Goal: Book appointment/travel/reservation

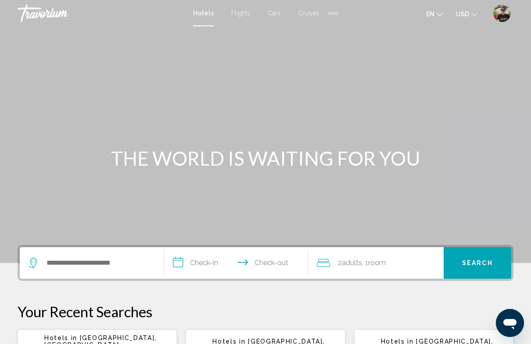
click at [335, 8] on div "Extra navigation items" at bounding box center [333, 13] width 10 height 13
click at [330, 27] on span "Activities" at bounding box center [318, 29] width 25 height 7
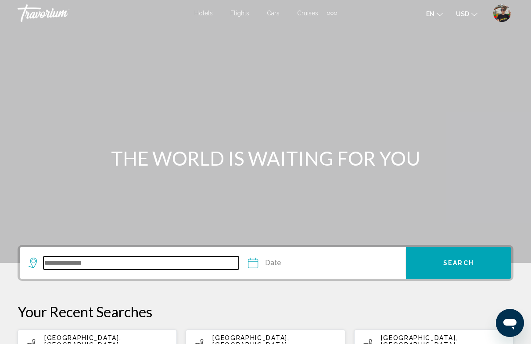
click at [136, 267] on input "Search widget" at bounding box center [140, 263] width 195 height 13
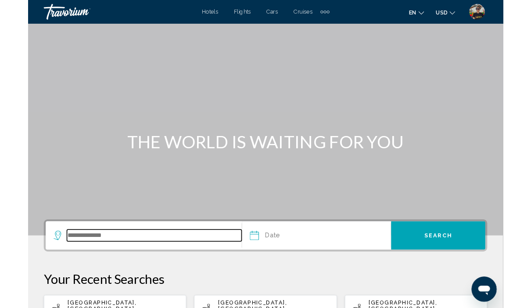
scroll to position [2, 0]
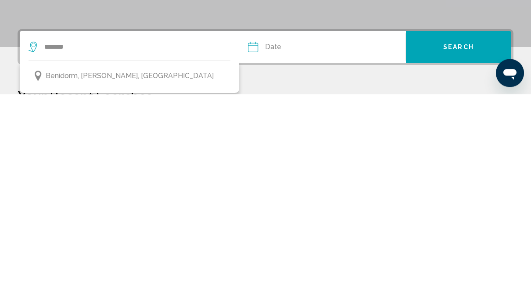
click at [167, 282] on button "Benidorm, [PERSON_NAME], [GEOGRAPHIC_DATA]" at bounding box center [130, 290] width 202 height 17
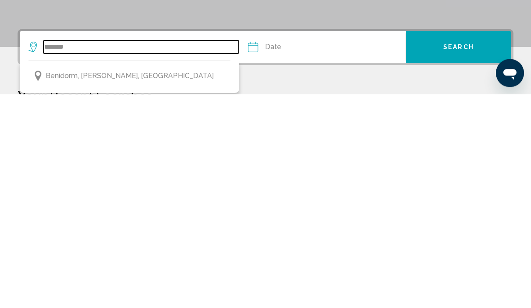
type input "**********"
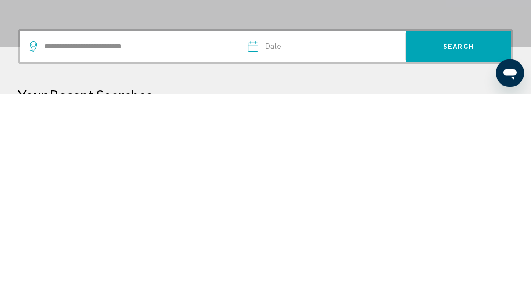
click at [294, 245] on input "Date" at bounding box center [287, 262] width 83 height 34
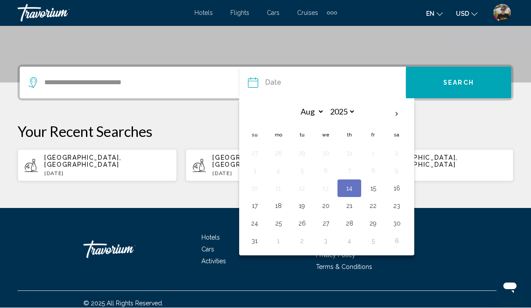
click at [375, 210] on button "22" at bounding box center [373, 206] width 14 height 12
type input "**********"
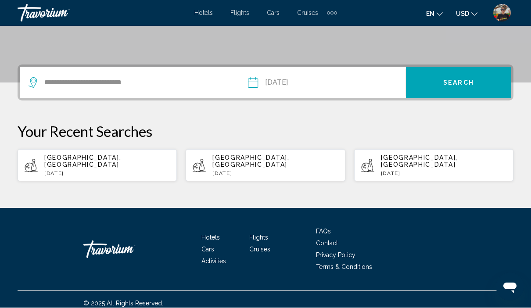
click at [446, 93] on button "Search" at bounding box center [458, 83] width 105 height 32
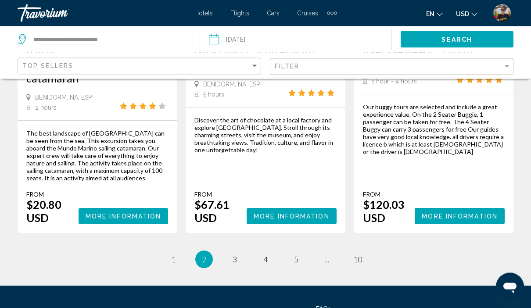
scroll to position [1503, 0]
click at [239, 252] on link "page 3" at bounding box center [234, 259] width 15 height 15
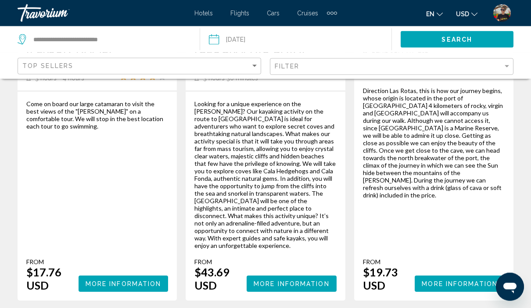
scroll to position [1451, 0]
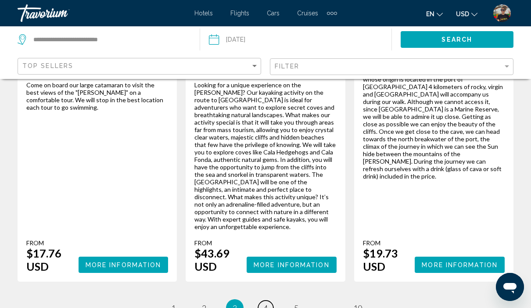
click at [270, 301] on link "page 4" at bounding box center [265, 308] width 15 height 15
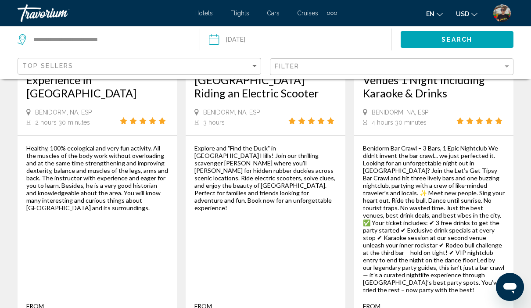
scroll to position [1547, 0]
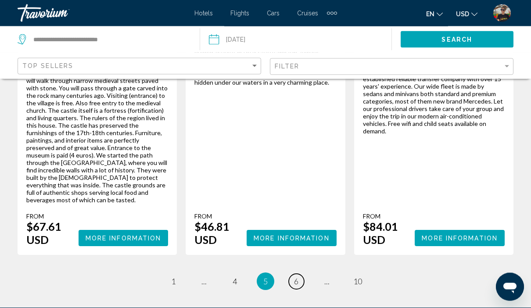
scroll to position [1606, 0]
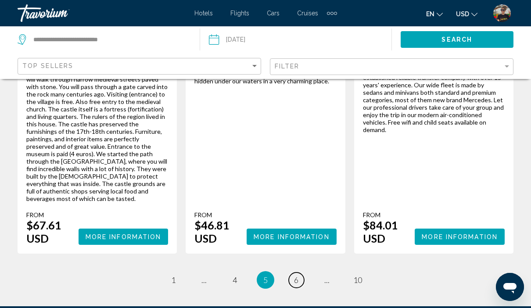
click at [301, 273] on link "page 6" at bounding box center [296, 280] width 15 height 15
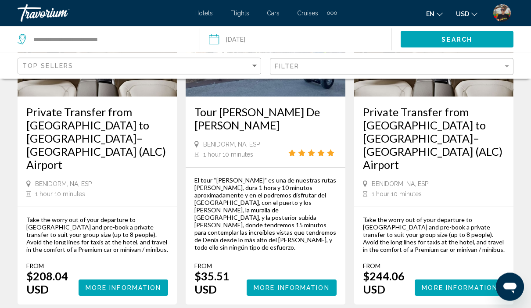
scroll to position [1464, 0]
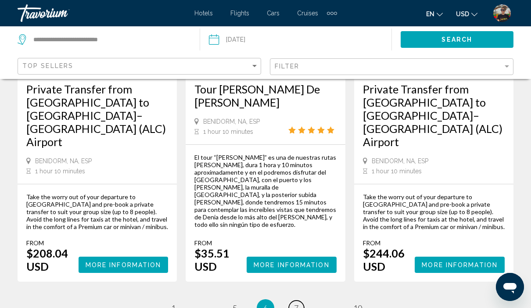
click at [301, 301] on link "page 7" at bounding box center [296, 308] width 15 height 15
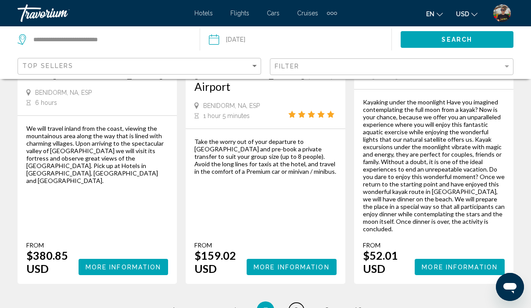
click at [299, 303] on link "page 8" at bounding box center [296, 310] width 15 height 15
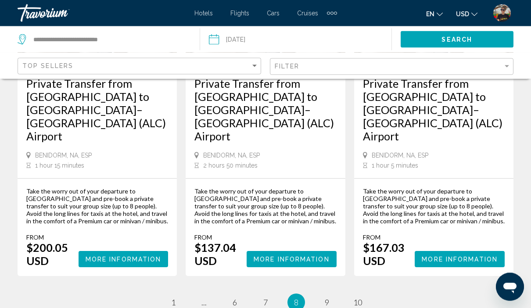
scroll to position [1475, 0]
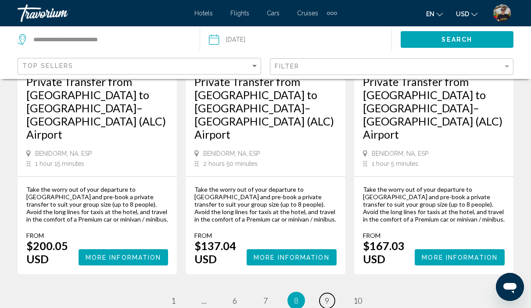
click at [331, 293] on link "page 9" at bounding box center [326, 300] width 15 height 15
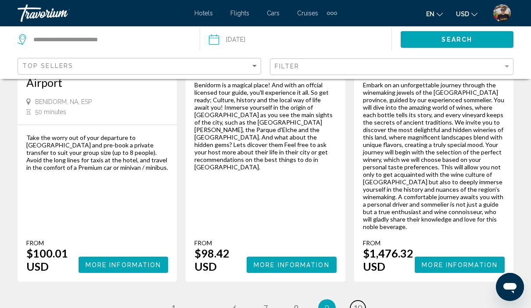
click at [364, 301] on link "page 10" at bounding box center [357, 308] width 15 height 15
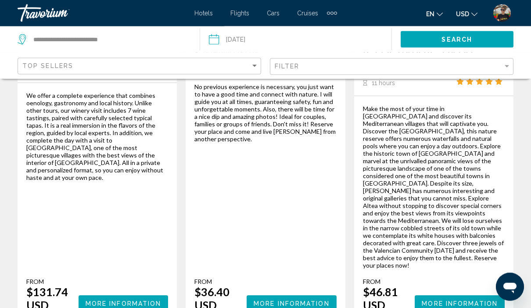
scroll to position [1699, 0]
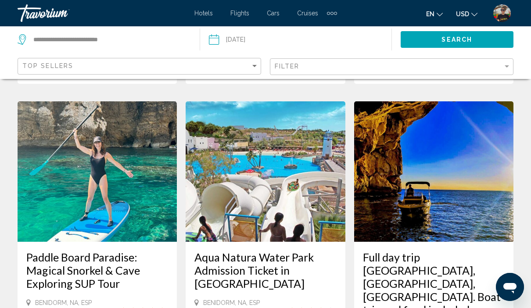
scroll to position [839, 0]
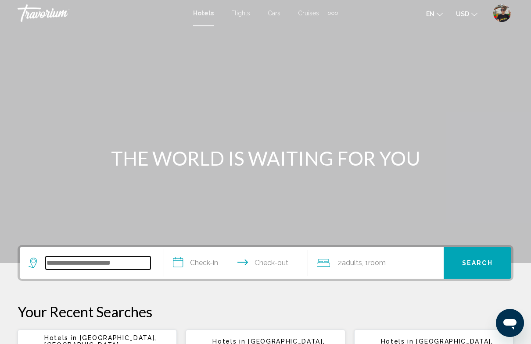
click at [99, 265] on input "Search widget" at bounding box center [98, 263] width 105 height 13
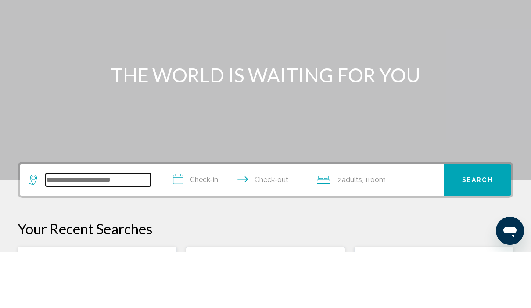
scroll to position [39, 0]
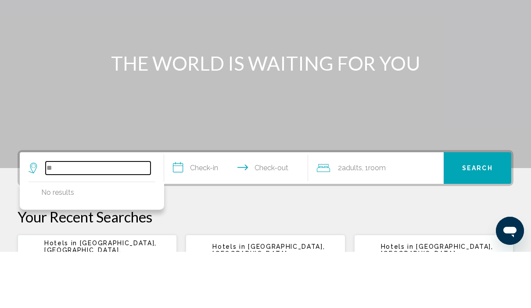
type input "*"
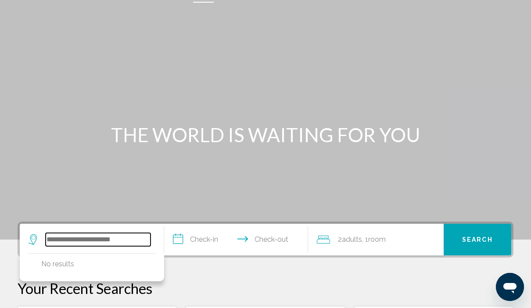
scroll to position [0, 0]
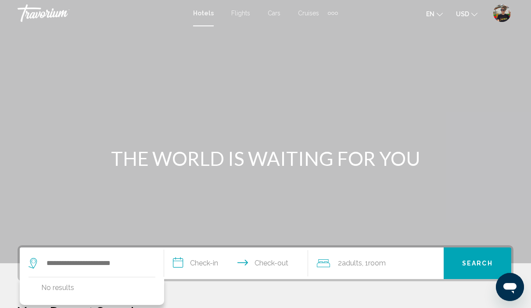
click at [334, 17] on div "Extra navigation items" at bounding box center [333, 13] width 10 height 13
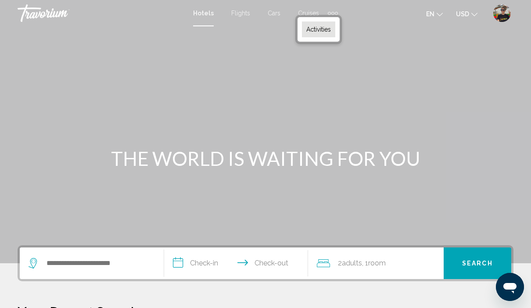
click at [329, 34] on link "Activities" at bounding box center [318, 30] width 33 height 16
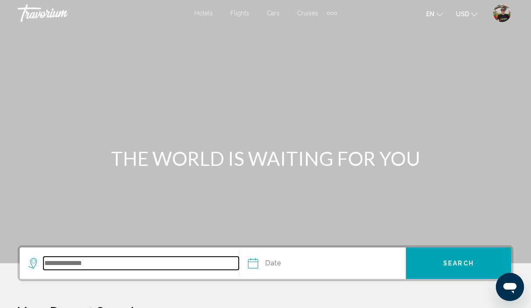
click at [110, 265] on input "Search widget" at bounding box center [140, 263] width 195 height 13
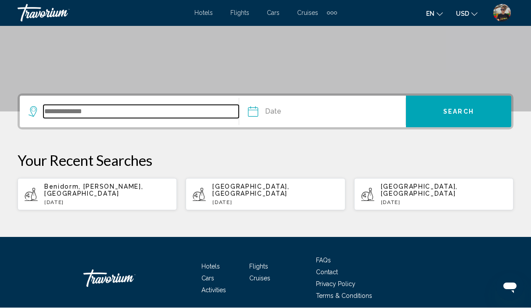
scroll to position [180, 0]
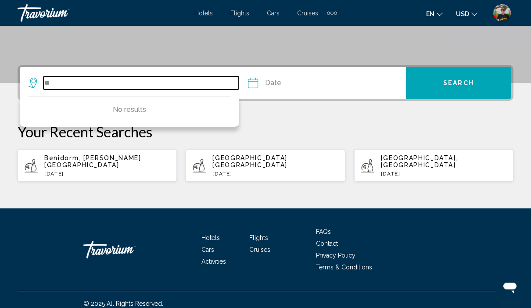
type input "*"
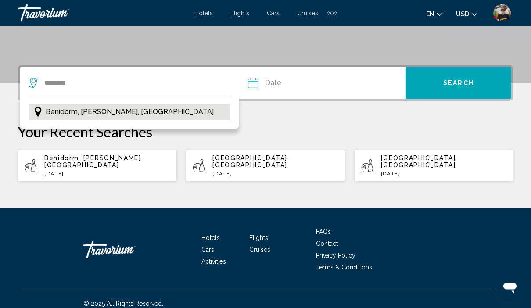
click at [143, 117] on span "Benidorm, [PERSON_NAME], [GEOGRAPHIC_DATA]" at bounding box center [130, 112] width 168 height 12
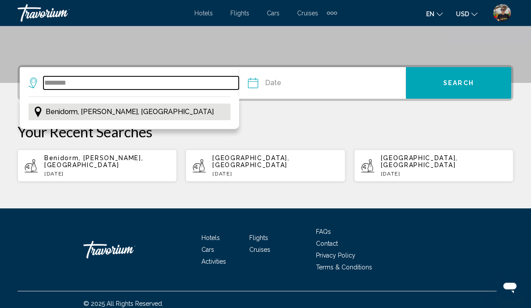
type input "**********"
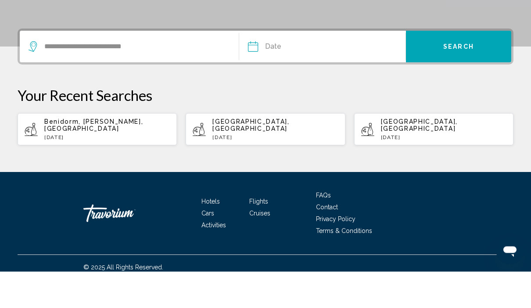
click at [298, 68] on input "Date" at bounding box center [287, 85] width 83 height 34
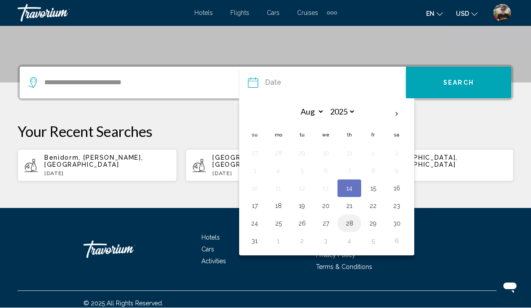
click at [356, 225] on button "28" at bounding box center [349, 224] width 14 height 12
type input "**********"
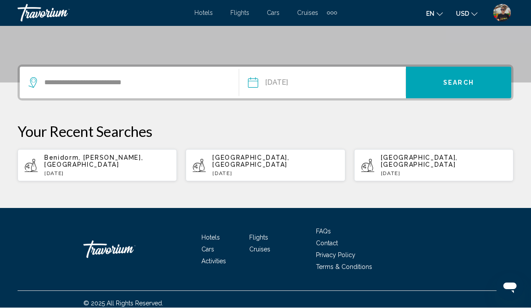
click at [443, 90] on button "Search" at bounding box center [458, 83] width 105 height 32
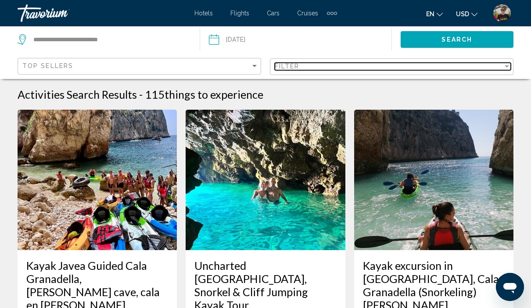
click at [375, 70] on div "Filter" at bounding box center [389, 66] width 228 height 7
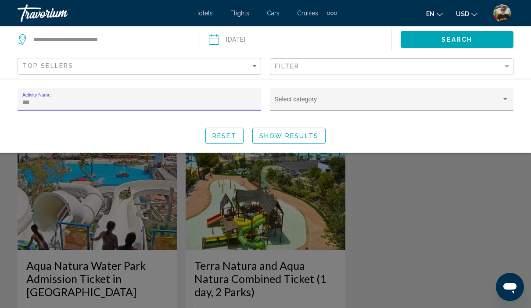
type input "****"
click at [415, 180] on div "Search widget" at bounding box center [265, 217] width 531 height 181
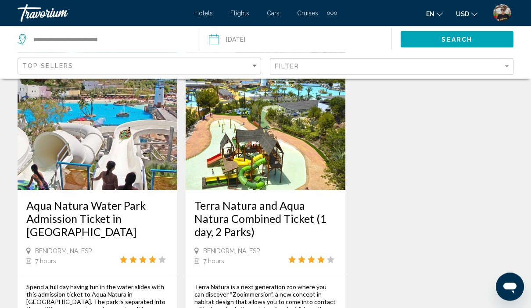
scroll to position [60, 0]
click at [310, 172] on img "Main content" at bounding box center [265, 120] width 159 height 140
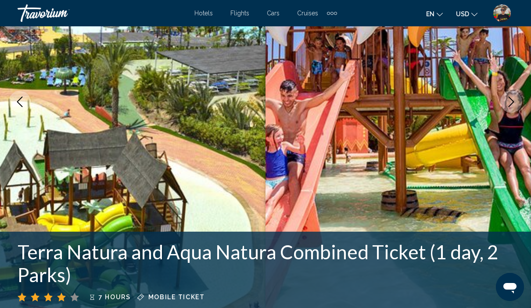
scroll to position [132, 0]
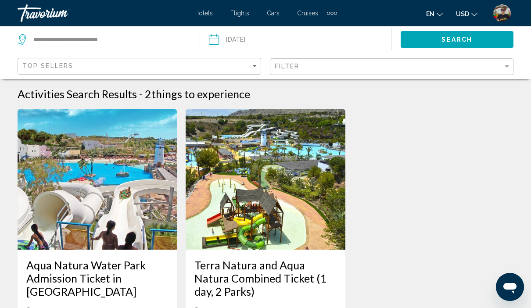
scroll to position [17, 0]
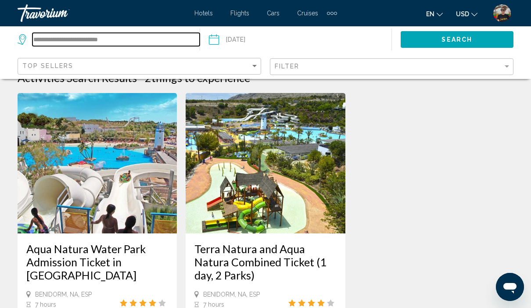
click at [66, 39] on input "**********" at bounding box center [115, 39] width 167 height 13
click at [161, 39] on input "**********" at bounding box center [115, 39] width 167 height 13
type input "*"
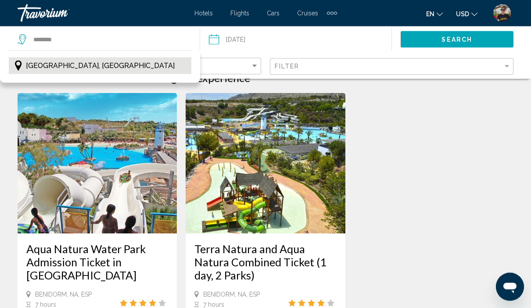
click at [91, 65] on button "[GEOGRAPHIC_DATA], [GEOGRAPHIC_DATA]" at bounding box center [100, 65] width 183 height 17
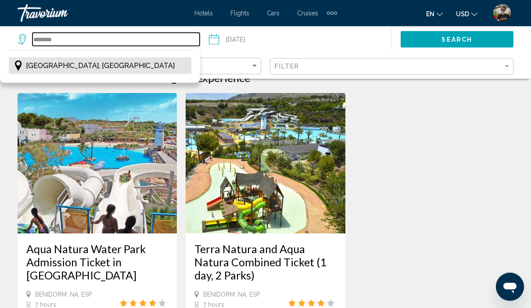
type input "**********"
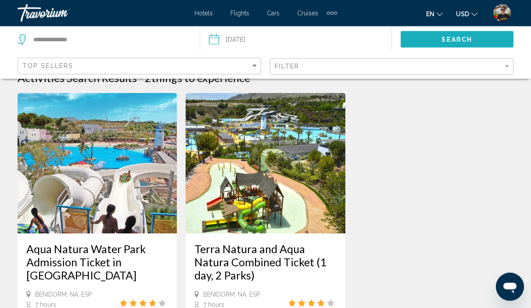
click at [497, 44] on button "Search" at bounding box center [457, 39] width 113 height 16
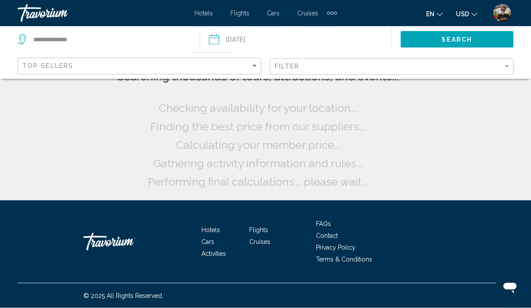
scroll to position [17, 0]
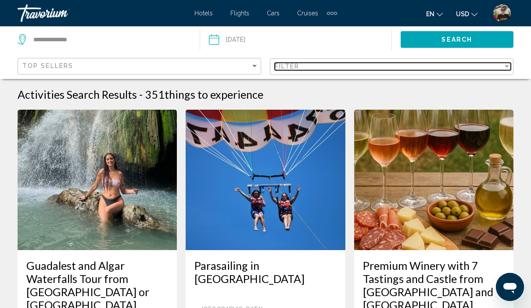
click at [372, 70] on div "Filter" at bounding box center [389, 66] width 228 height 7
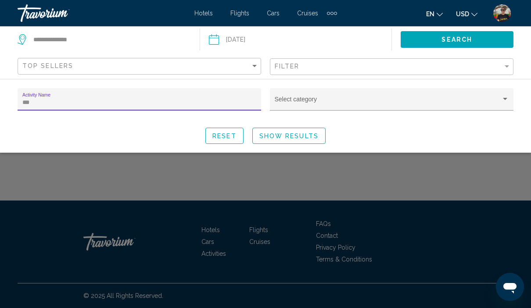
type input "****"
click at [315, 141] on button "Show Results" at bounding box center [288, 136] width 73 height 16
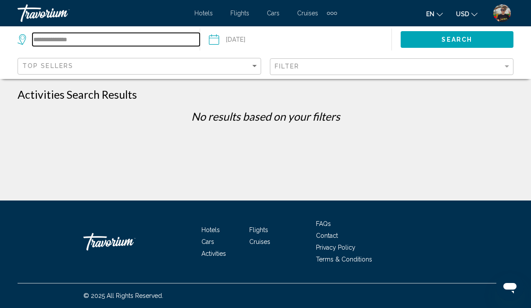
click at [161, 41] on input "**********" at bounding box center [115, 39] width 167 height 13
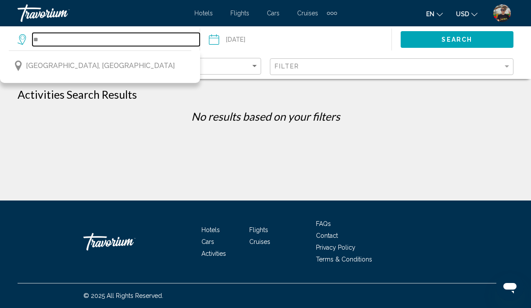
type input "*"
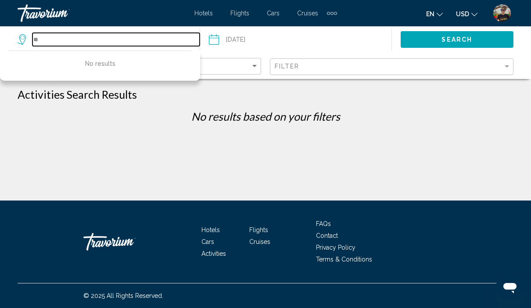
type input "*"
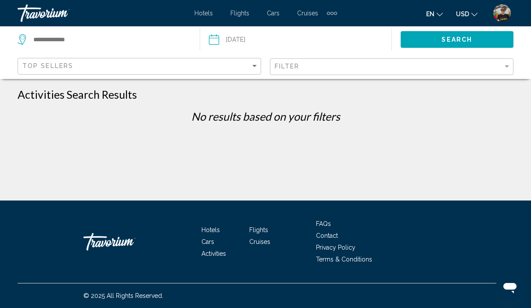
click at [54, 17] on div "Travorium" at bounding box center [62, 13] width 88 height 18
